Goal: Find specific page/section: Find specific page/section

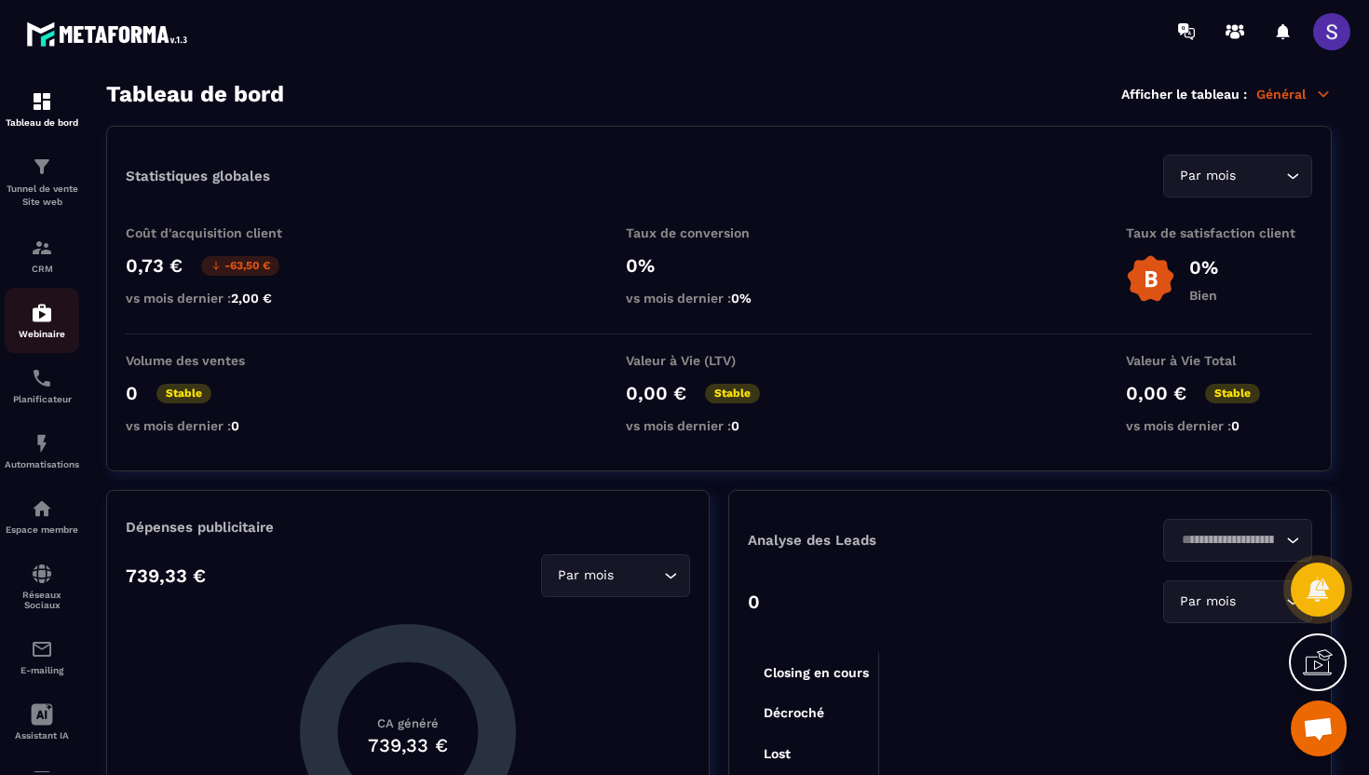
click at [48, 331] on p "Webinaire" at bounding box center [42, 334] width 74 height 10
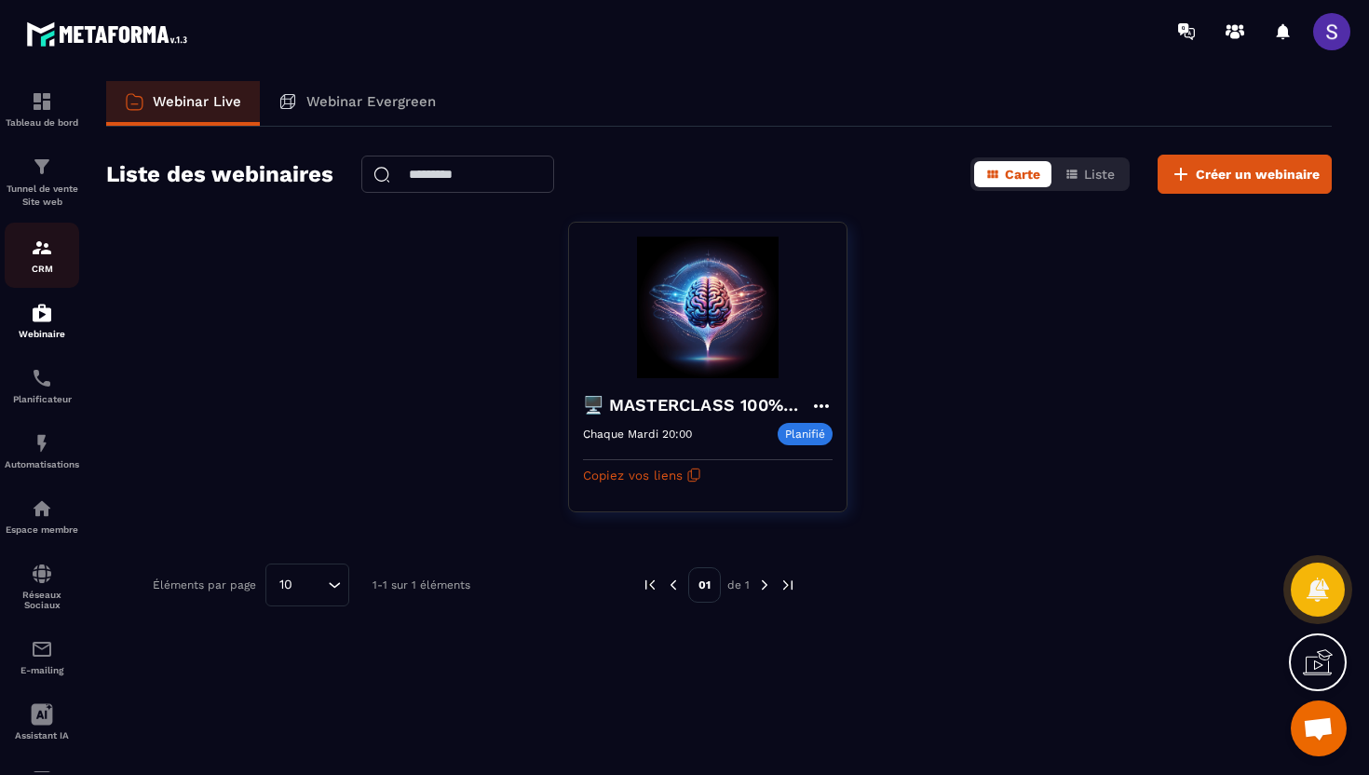
click at [40, 269] on p "CRM" at bounding box center [42, 268] width 74 height 10
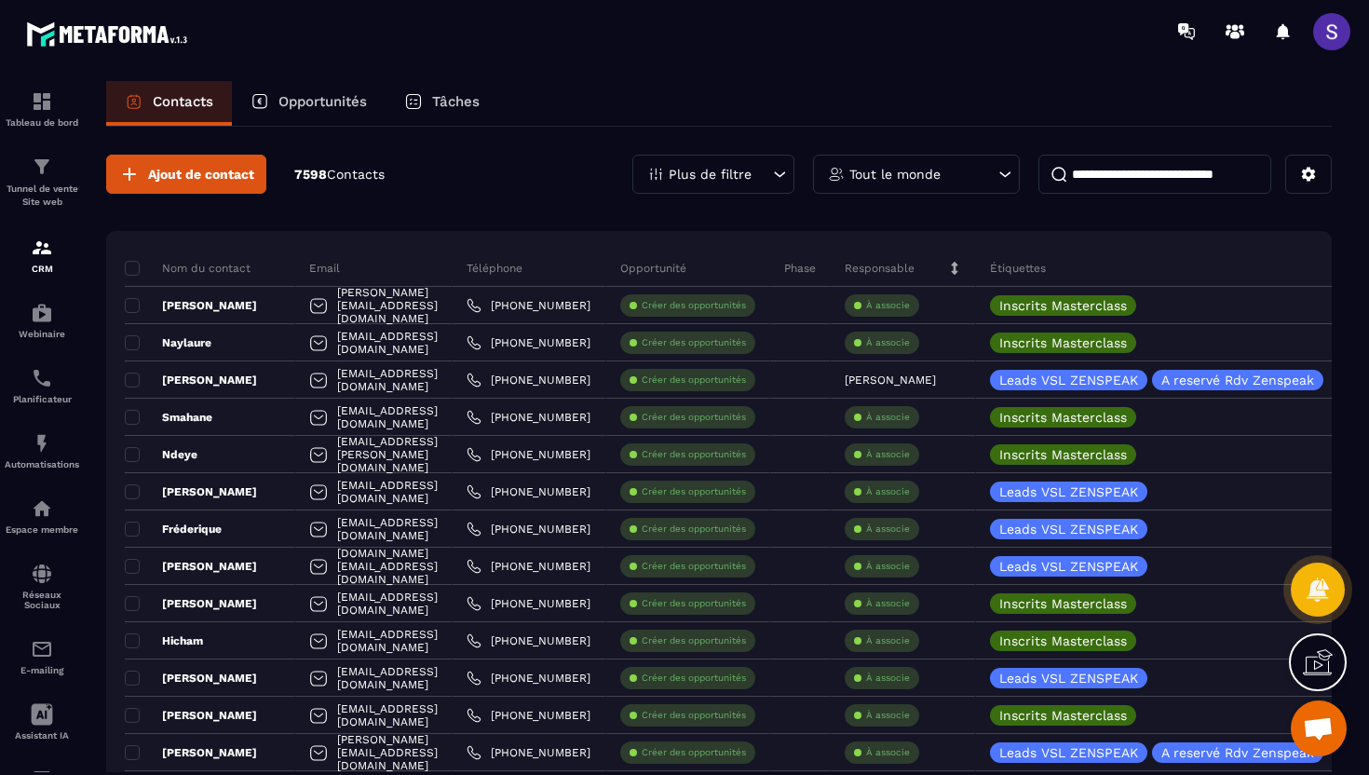
click at [696, 174] on p "Plus de filtre" at bounding box center [709, 174] width 83 height 13
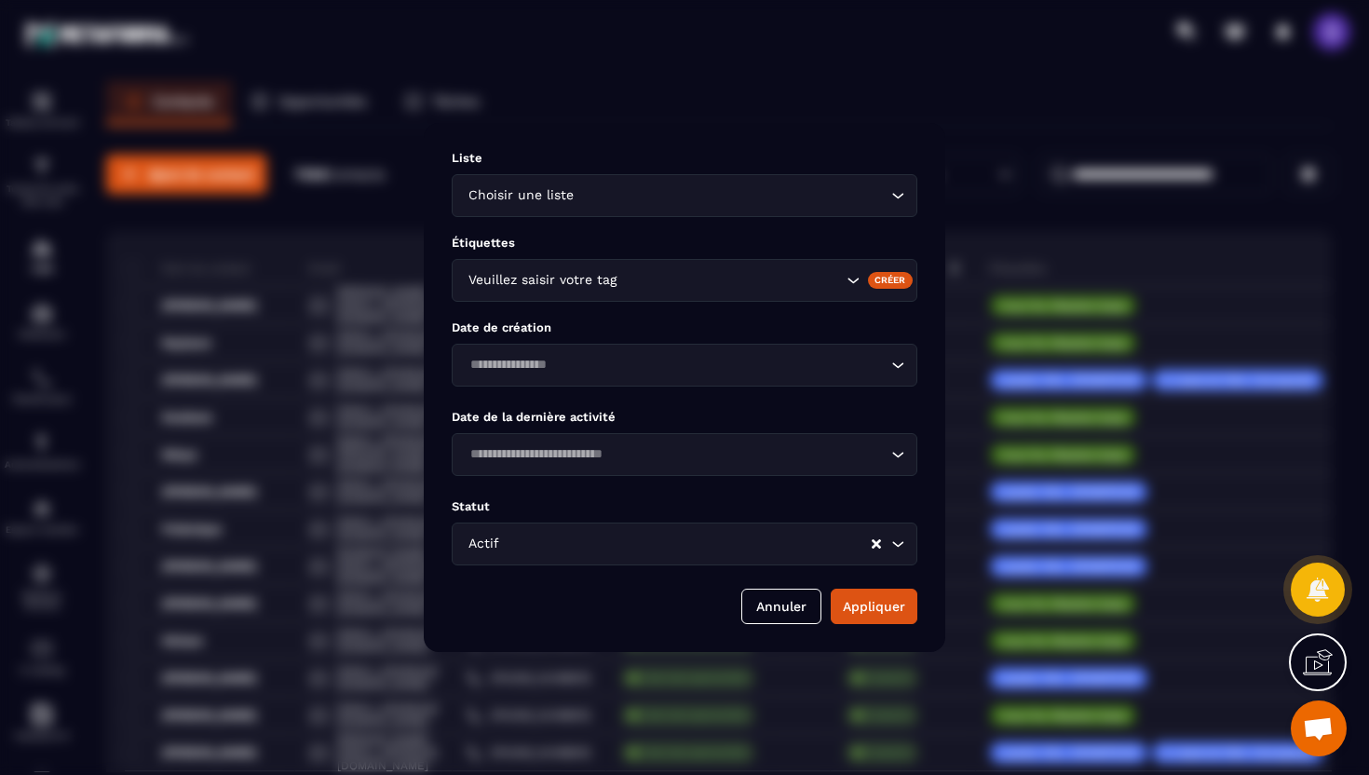
click at [668, 287] on input "Search for option" at bounding box center [731, 280] width 222 height 20
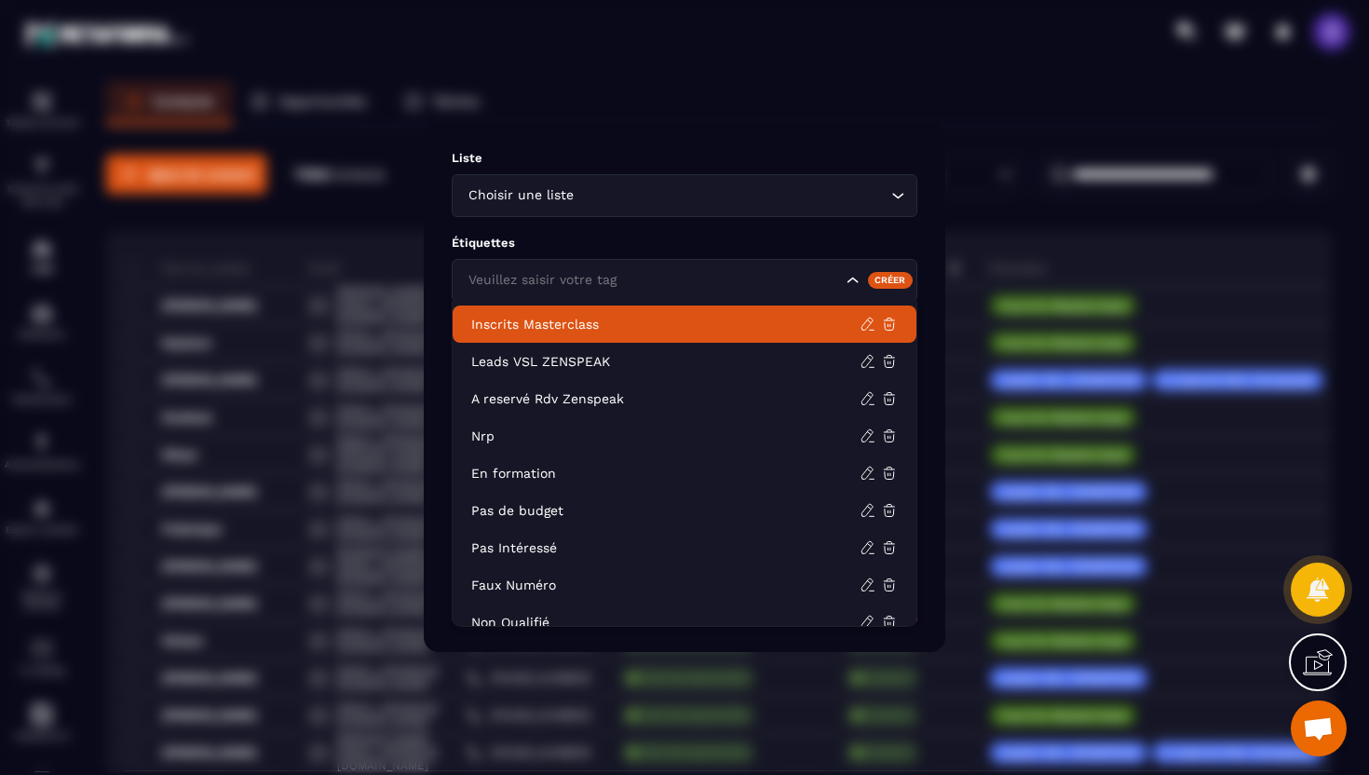
click at [594, 330] on p "Inscrits Masterclass" at bounding box center [665, 324] width 388 height 19
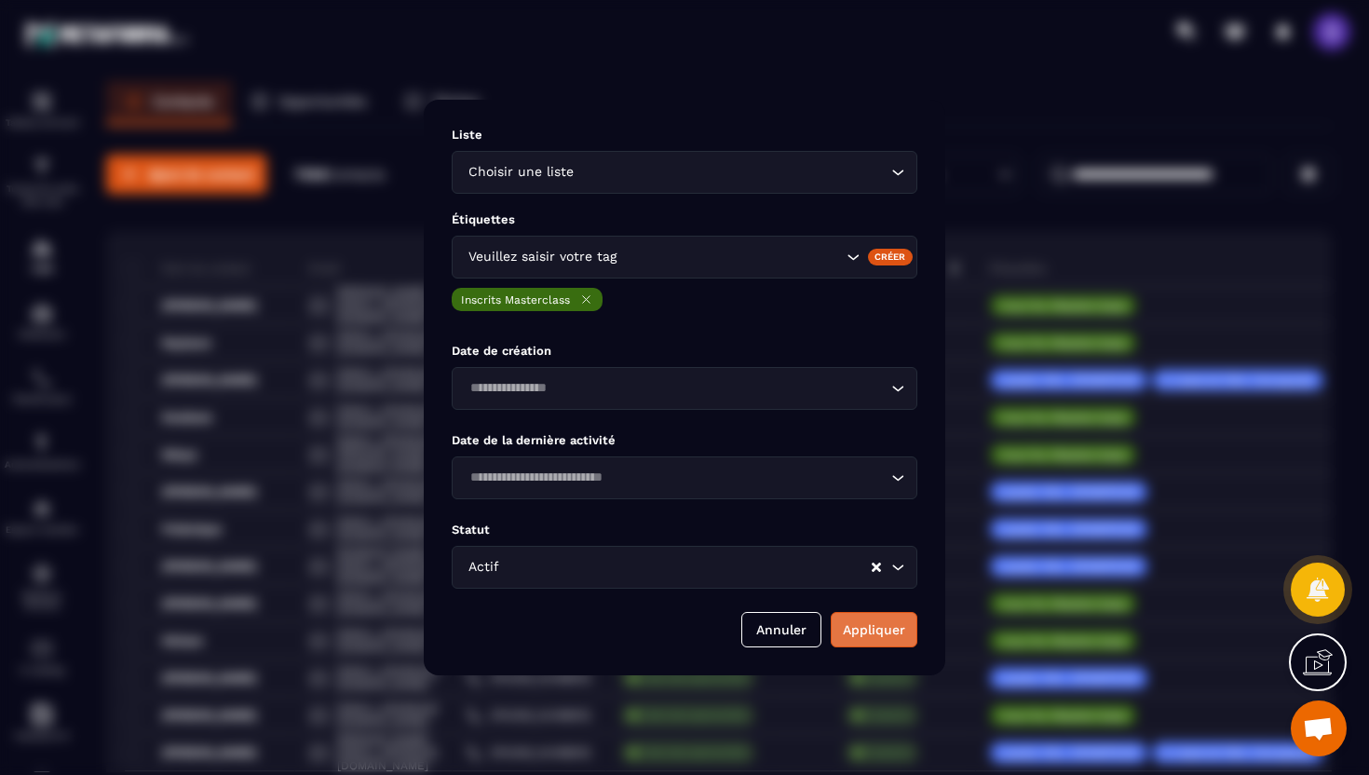
click at [854, 636] on button "Appliquer" at bounding box center [873, 629] width 87 height 35
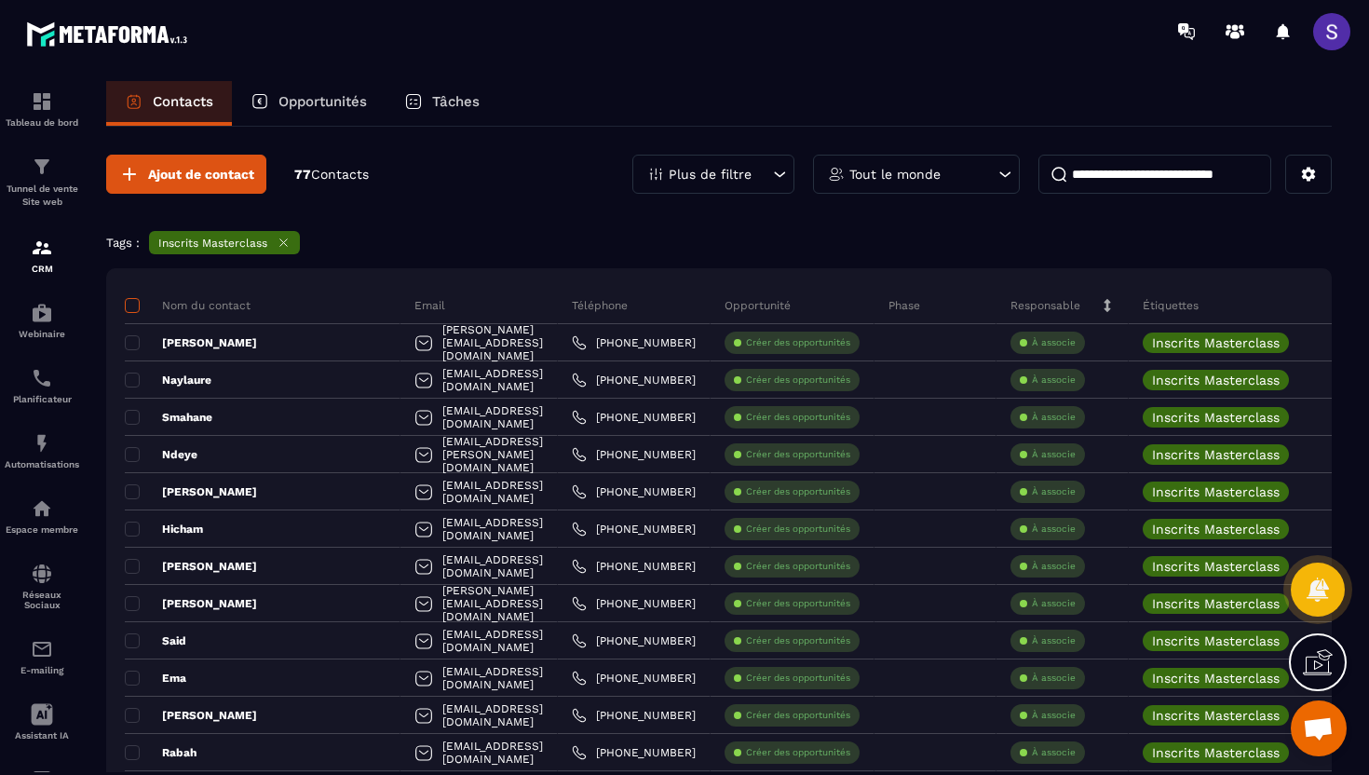
click at [138, 308] on span at bounding box center [132, 305] width 15 height 15
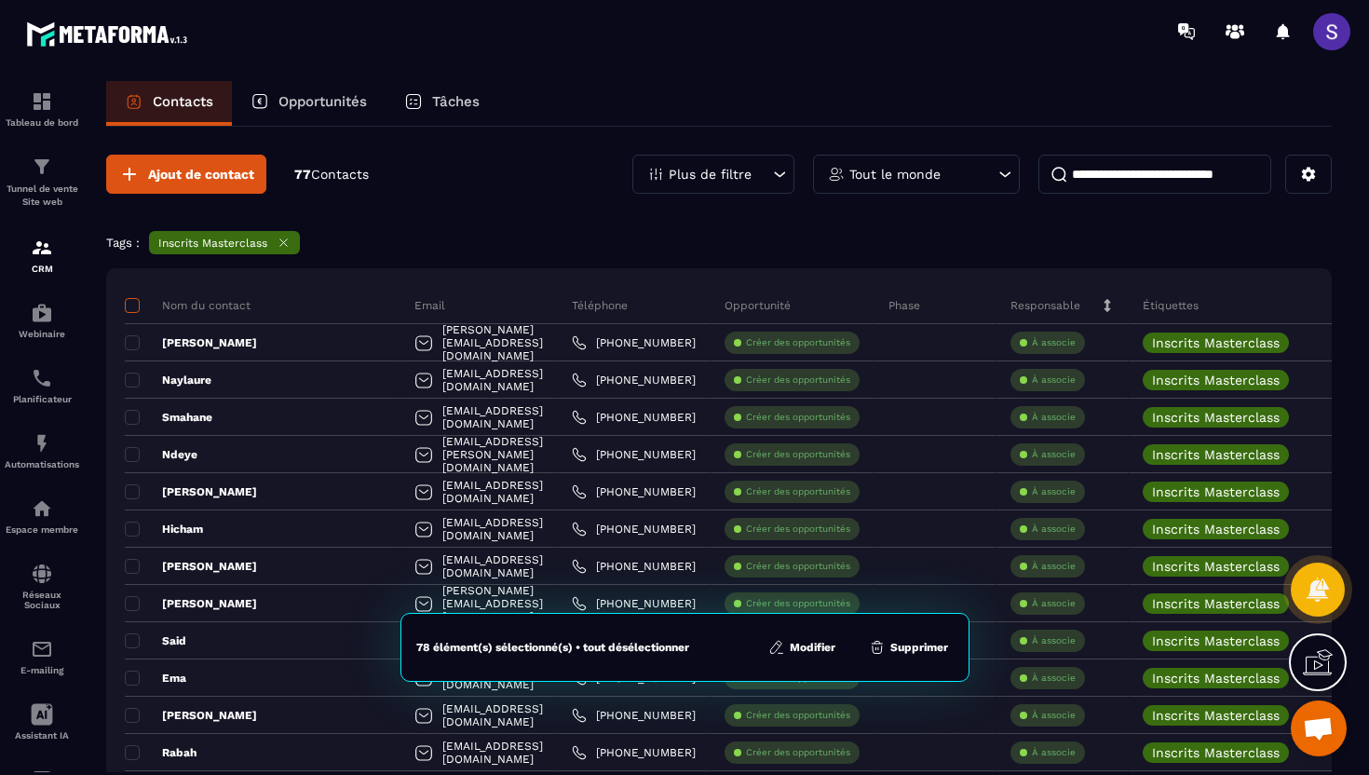
click at [138, 308] on span at bounding box center [132, 305] width 15 height 15
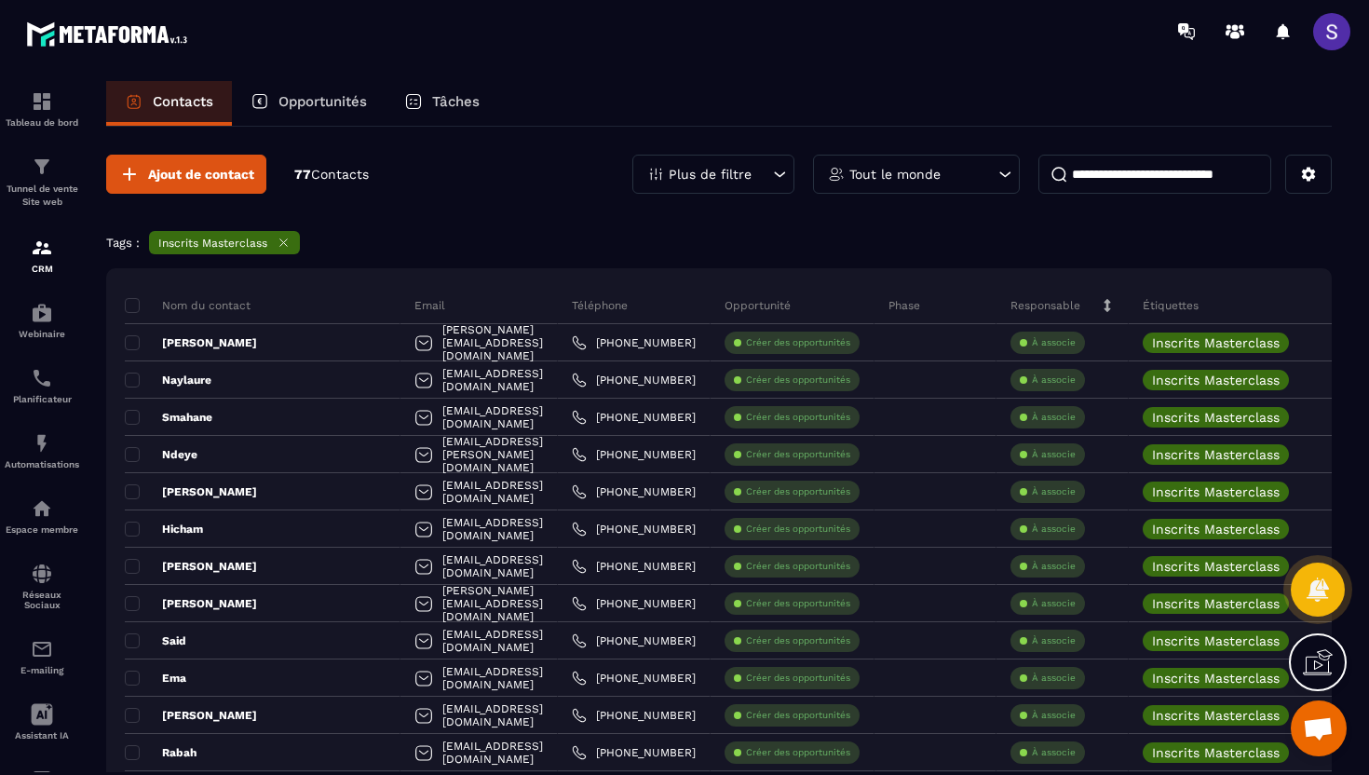
click at [283, 244] on icon at bounding box center [283, 243] width 14 height 14
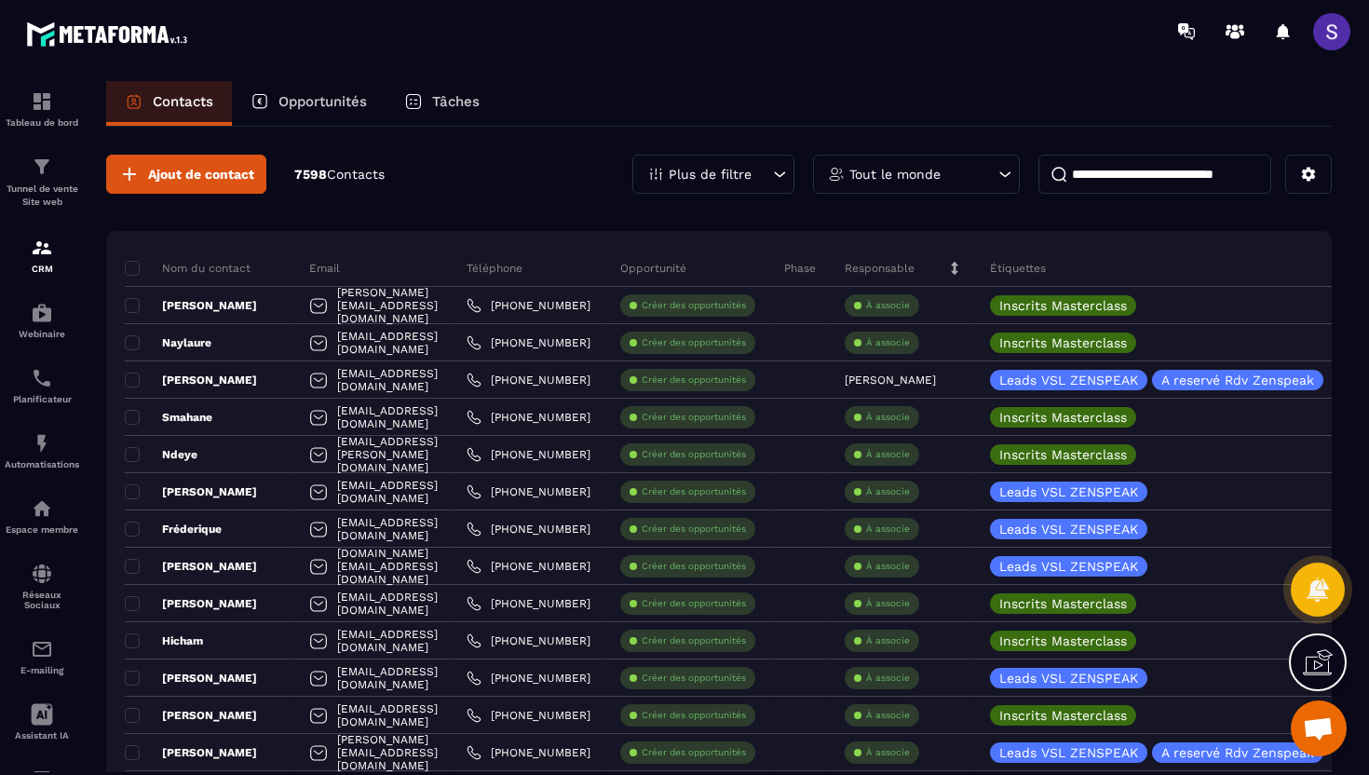
click at [715, 181] on p "Plus de filtre" at bounding box center [709, 174] width 83 height 13
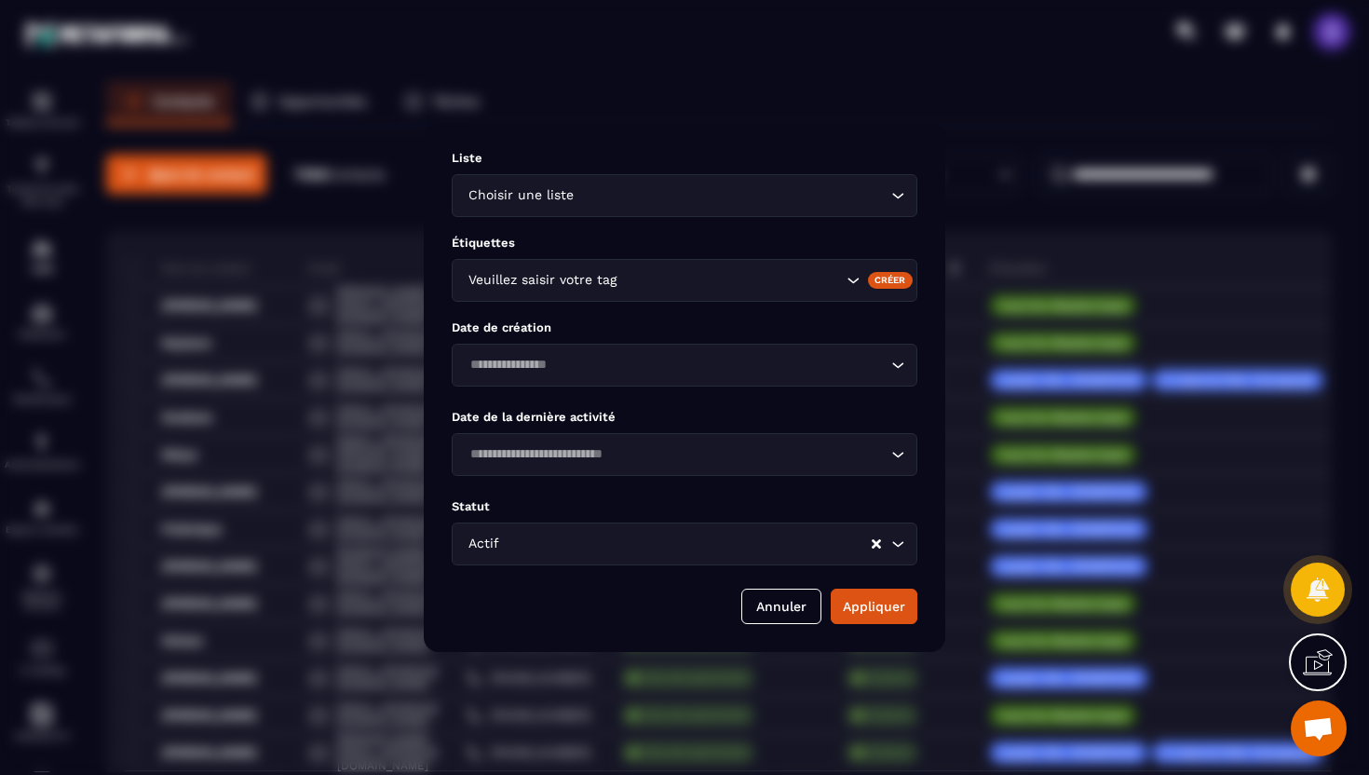
click at [603, 276] on div "Veuillez saisir votre tag" at bounding box center [653, 280] width 382 height 20
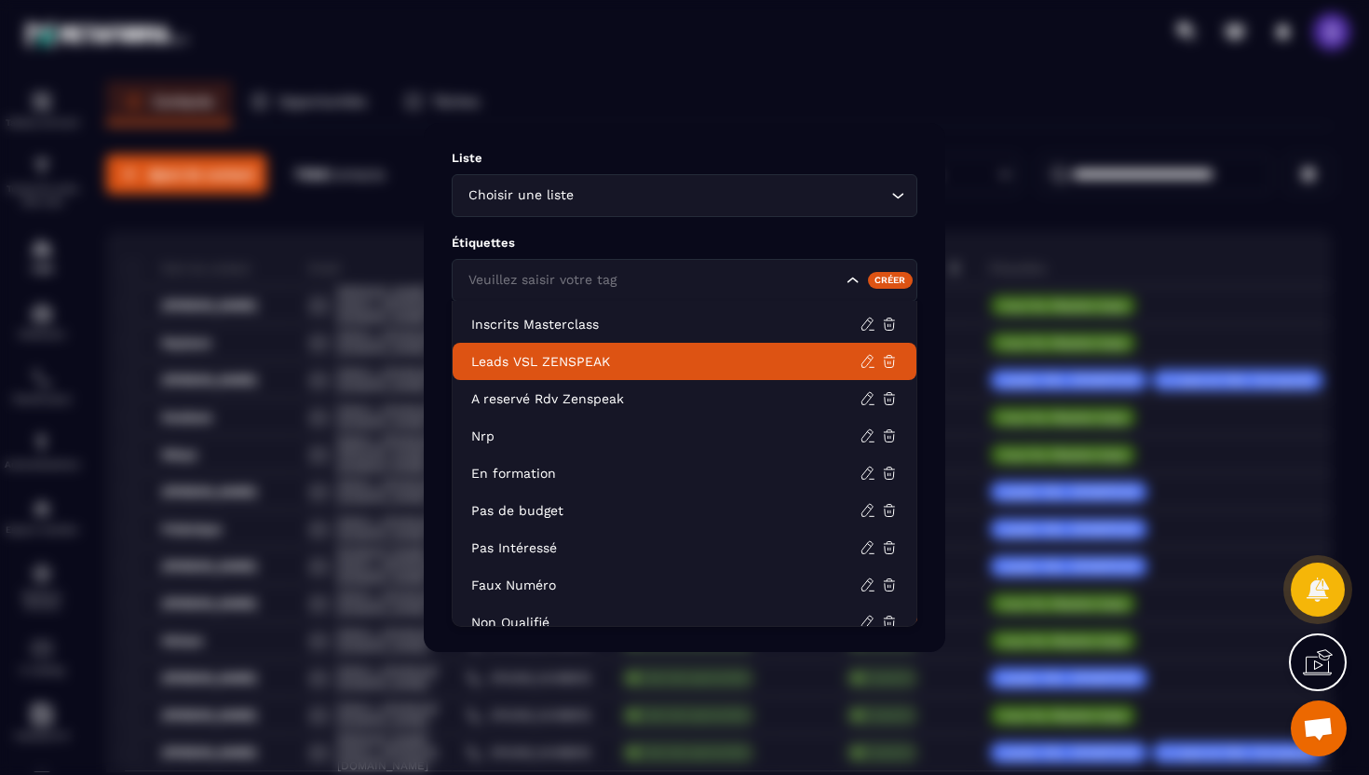
click at [564, 354] on p "Leads VSL ZENSPEAK" at bounding box center [665, 361] width 388 height 19
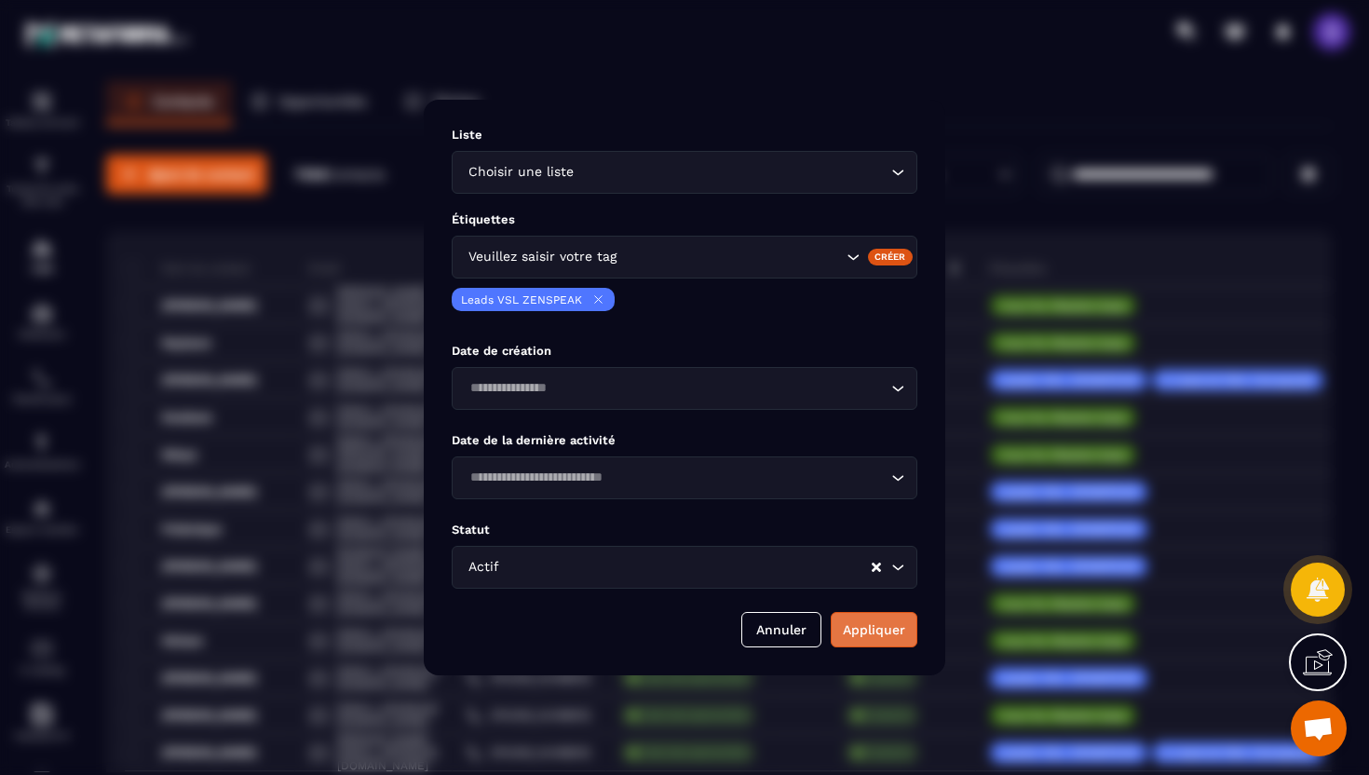
click at [883, 624] on button "Appliquer" at bounding box center [873, 629] width 87 height 35
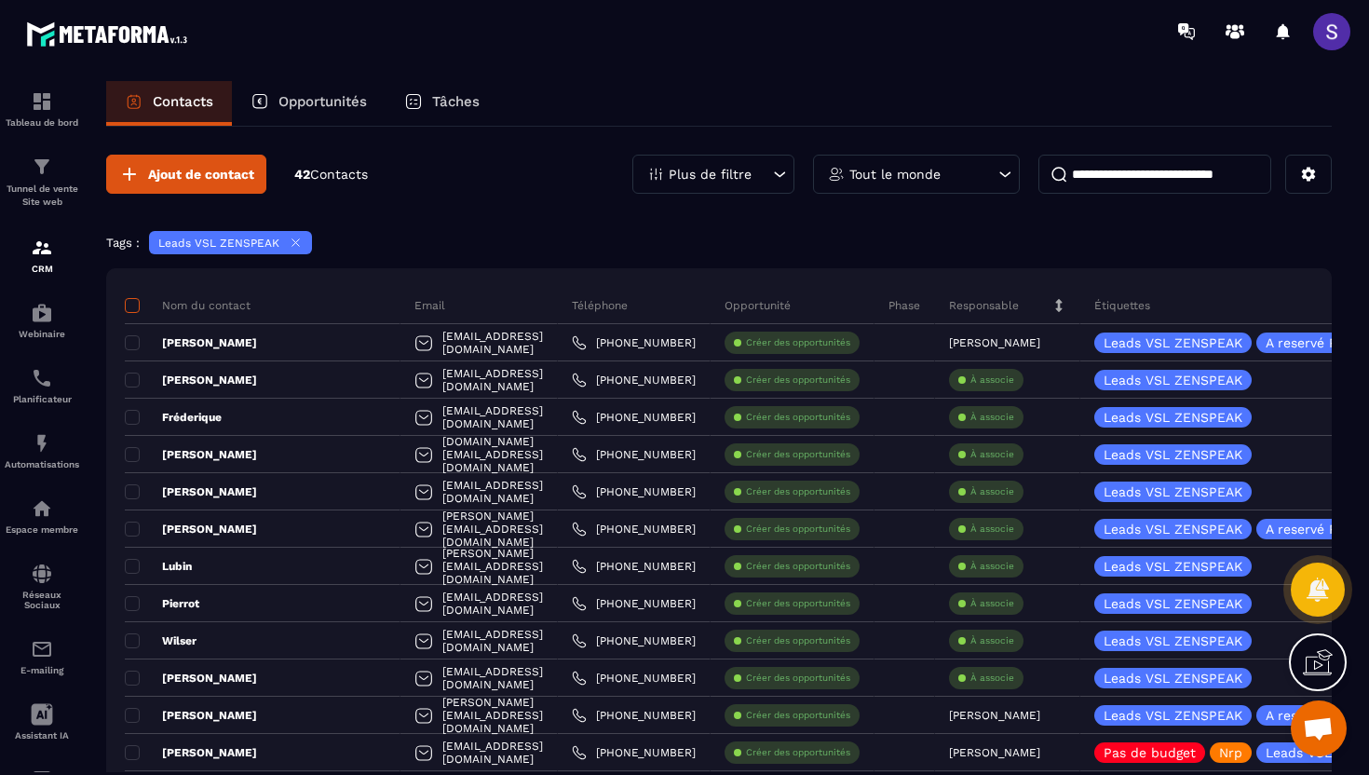
click at [128, 307] on span at bounding box center [132, 305] width 15 height 15
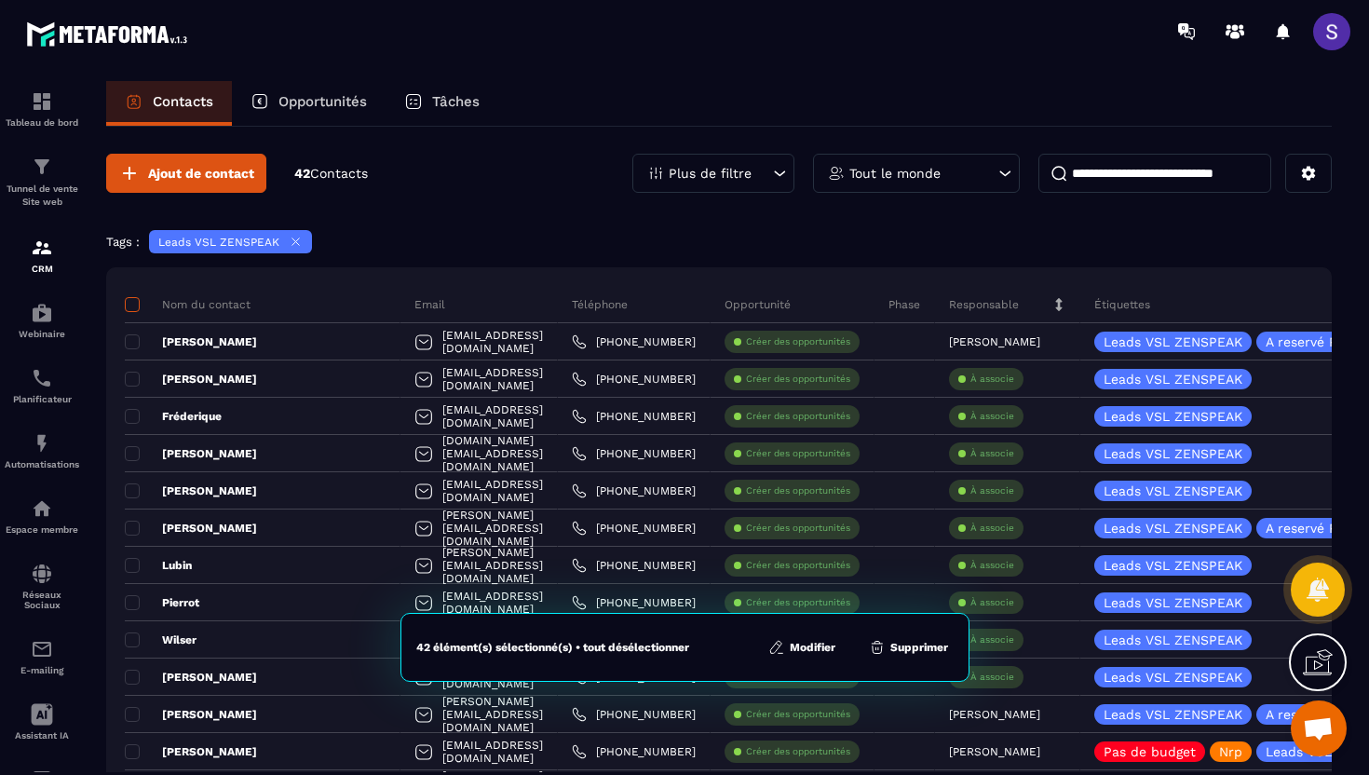
click at [134, 303] on span at bounding box center [132, 304] width 15 height 15
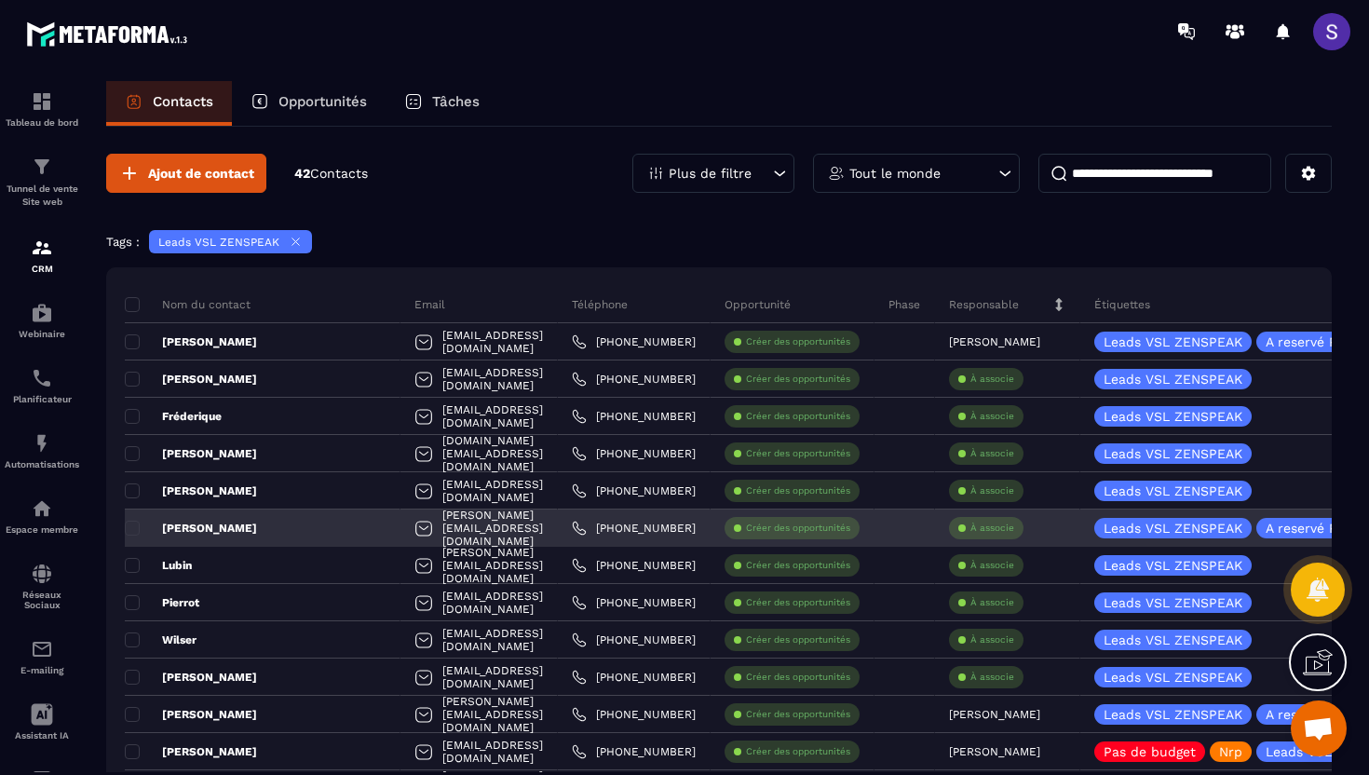
click at [251, 520] on p "[PERSON_NAME]" at bounding box center [191, 527] width 132 height 15
